Goal: Task Accomplishment & Management: Manage account settings

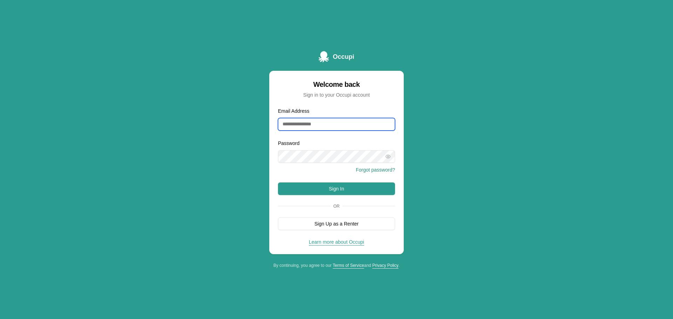
type input "**********"
click at [340, 186] on button "Sign In" at bounding box center [336, 189] width 117 height 13
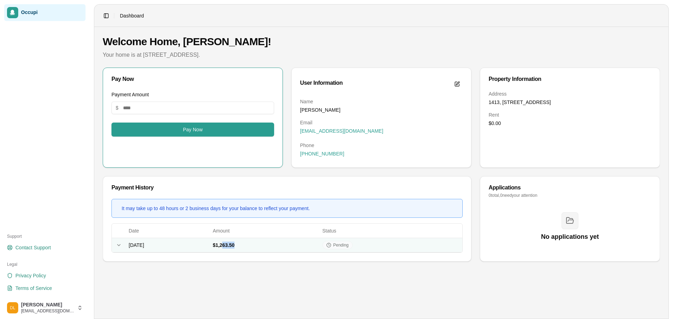
drag, startPoint x: 271, startPoint y: 246, endPoint x: 286, endPoint y: 247, distance: 14.7
click at [286, 247] on td "$1,263.50" at bounding box center [265, 245] width 110 height 14
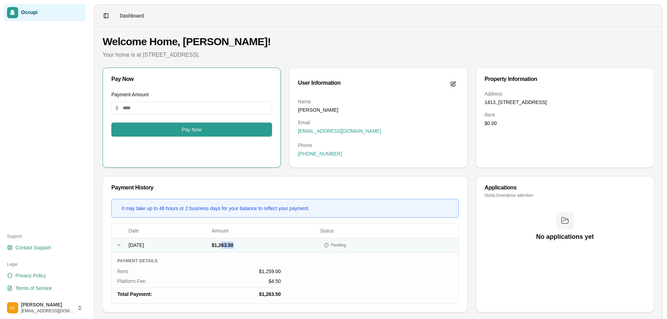
click at [317, 250] on td "$1,263.50" at bounding box center [263, 245] width 108 height 14
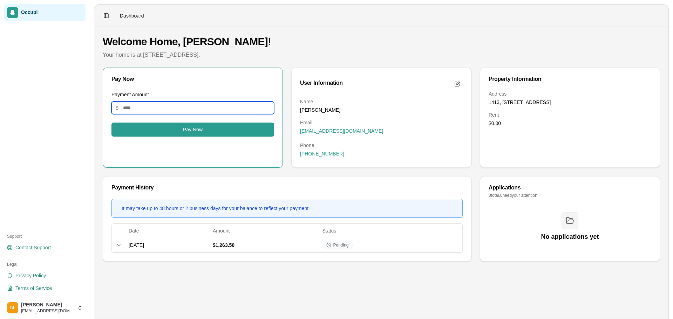
click at [164, 102] on input "Payment Amount" at bounding box center [192, 108] width 163 height 13
click at [154, 86] on div "Pay Now" at bounding box center [192, 79] width 179 height 22
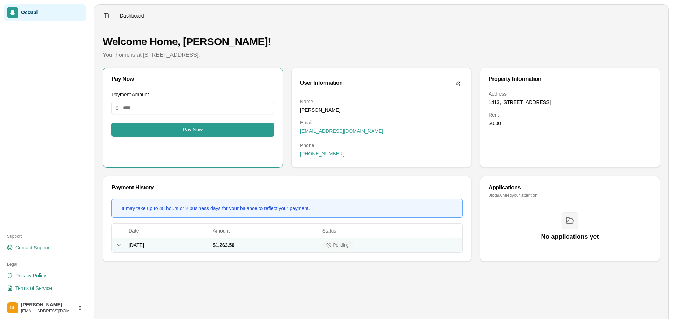
click at [331, 243] on icon at bounding box center [328, 245] width 5 height 5
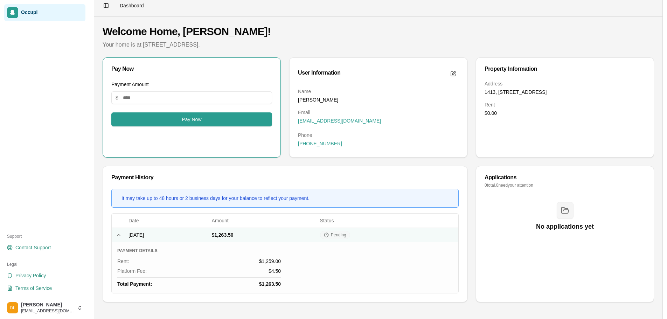
scroll to position [11, 0]
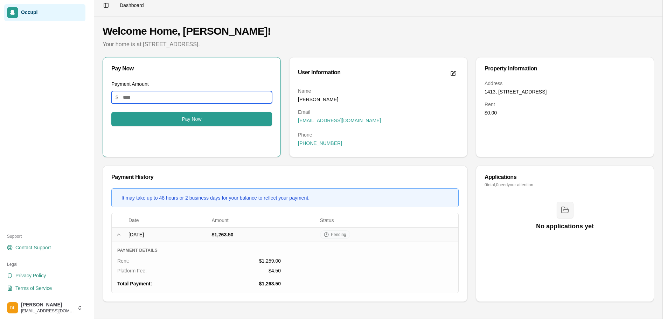
click at [176, 98] on input "Payment Amount" at bounding box center [191, 97] width 161 height 13
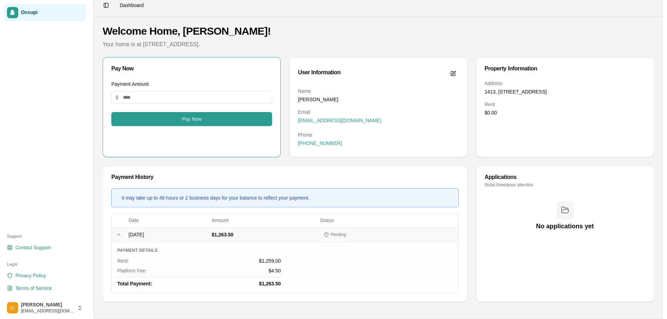
click at [138, 73] on div "Pay Now" at bounding box center [192, 68] width 178 height 22
drag, startPoint x: 489, startPoint y: 114, endPoint x: 507, endPoint y: 115, distance: 17.9
click at [507, 115] on div "Address 1413, 335 N. Magnolia Ave. #1413, Orlando, FL 32801 Rent $0.00" at bounding box center [565, 118] width 178 height 77
click at [512, 114] on dd "$0.00" at bounding box center [565, 112] width 161 height 7
click at [508, 128] on div "Address 1413, 335 N. Magnolia Ave. #1413, Orlando, FL 32801 Rent $0.00" at bounding box center [565, 118] width 178 height 77
